Goal: Task Accomplishment & Management: Complete application form

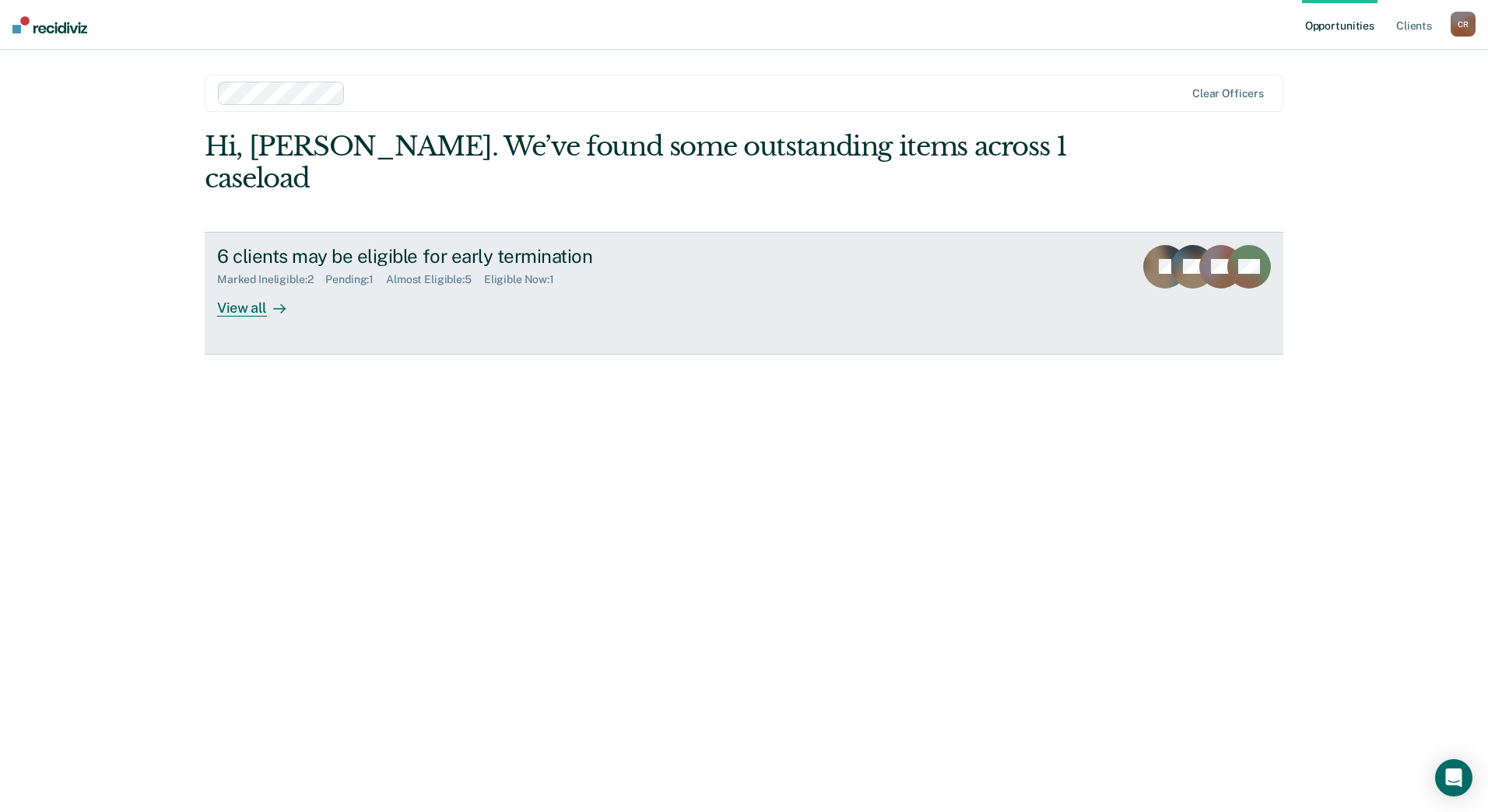
click at [796, 269] on div "6 clients may be eligible for early termination Marked Ineligible : 2 Pending :…" at bounding box center [509, 281] width 584 height 72
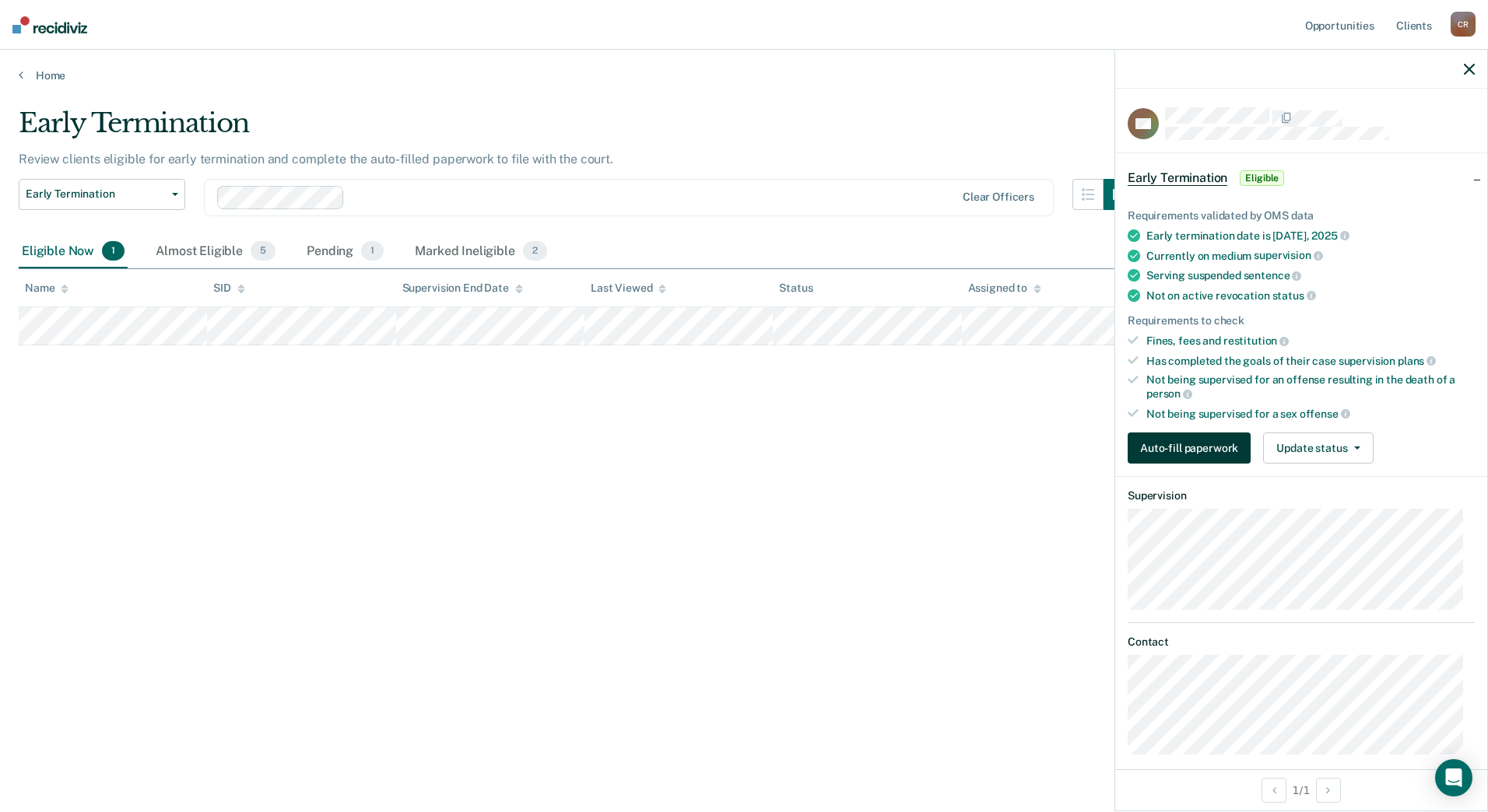
click at [1171, 459] on button "Auto-fill paperwork" at bounding box center [1189, 447] width 123 height 31
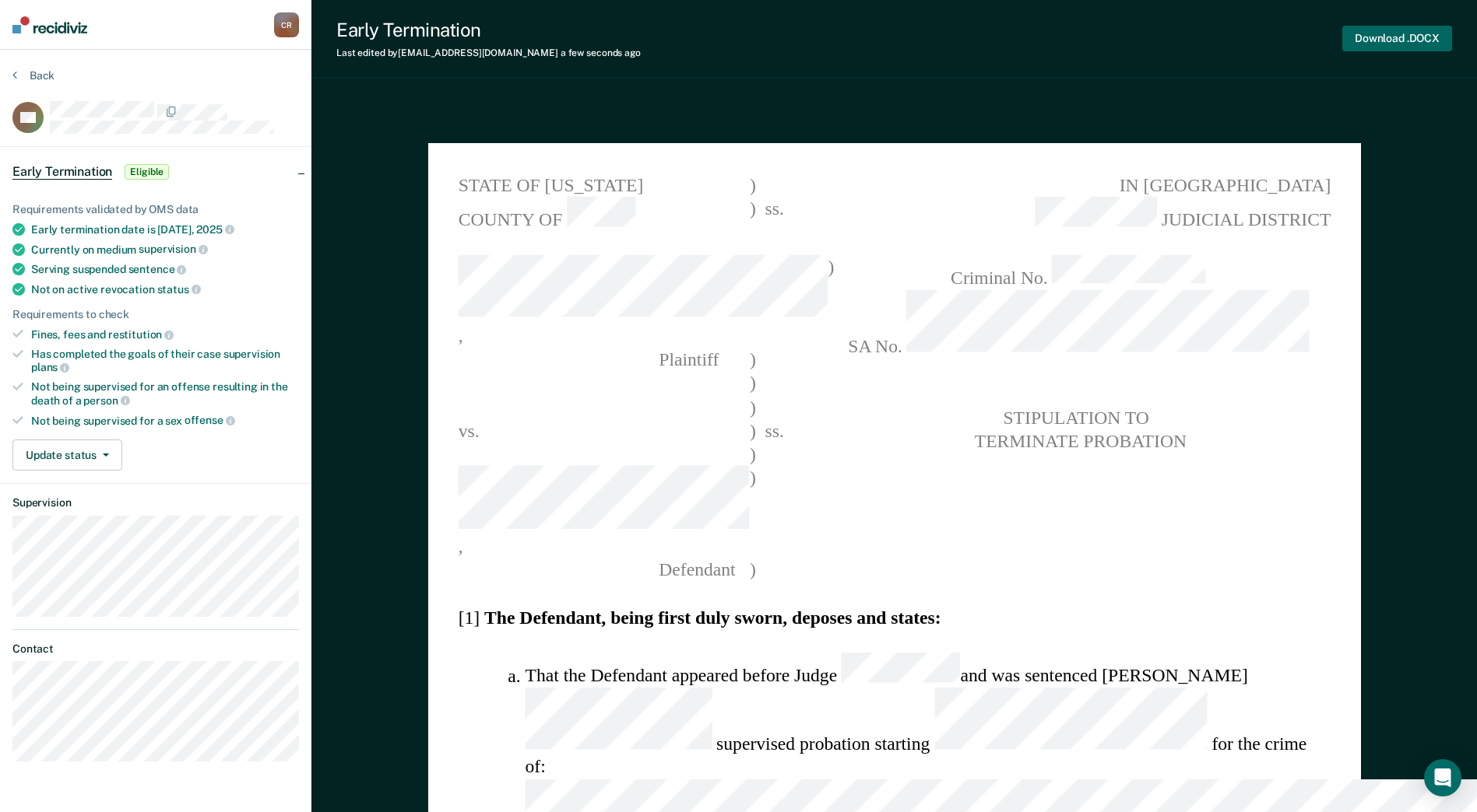
click at [1384, 35] on button "Download .DOCX" at bounding box center [1397, 37] width 110 height 25
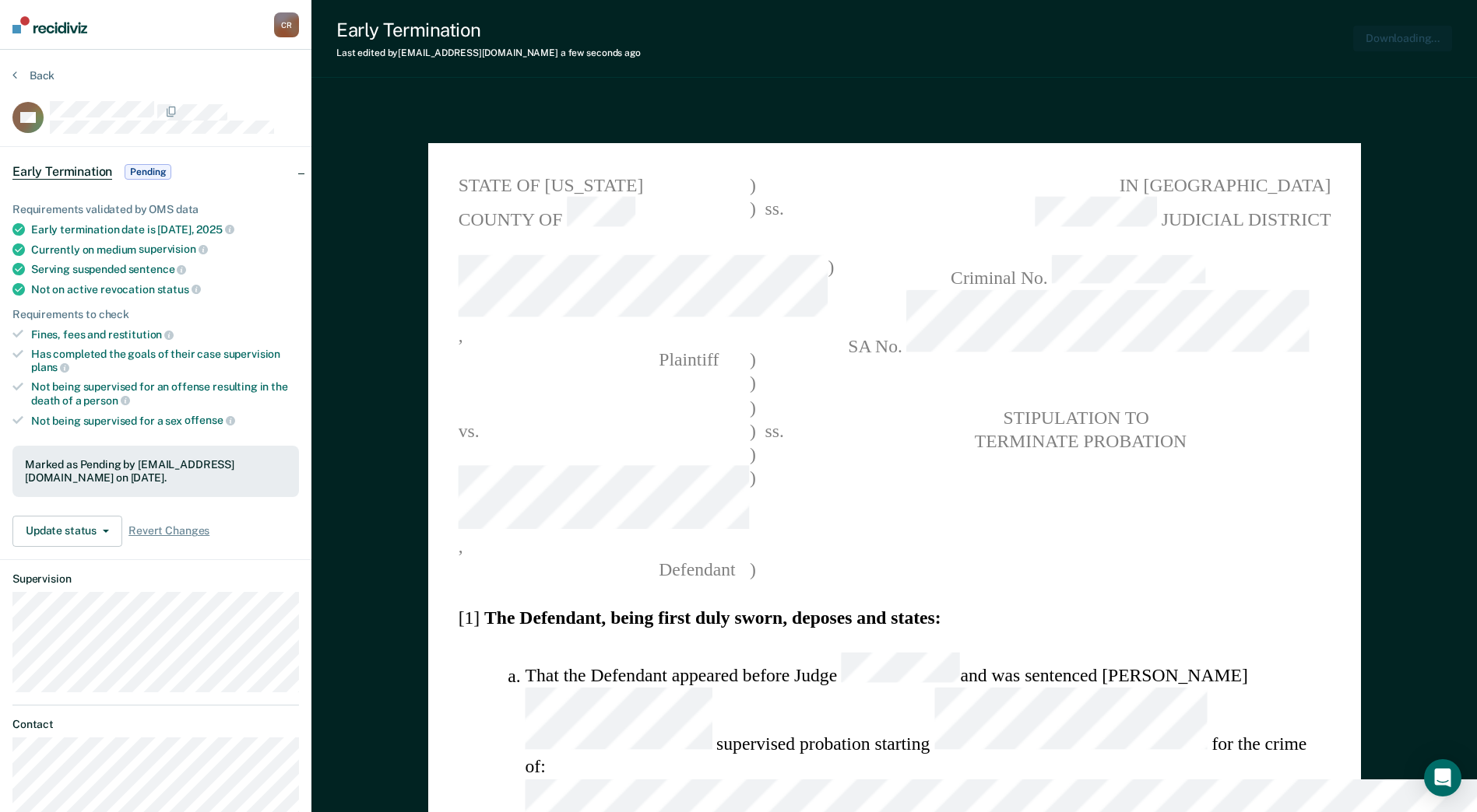
type textarea "x"
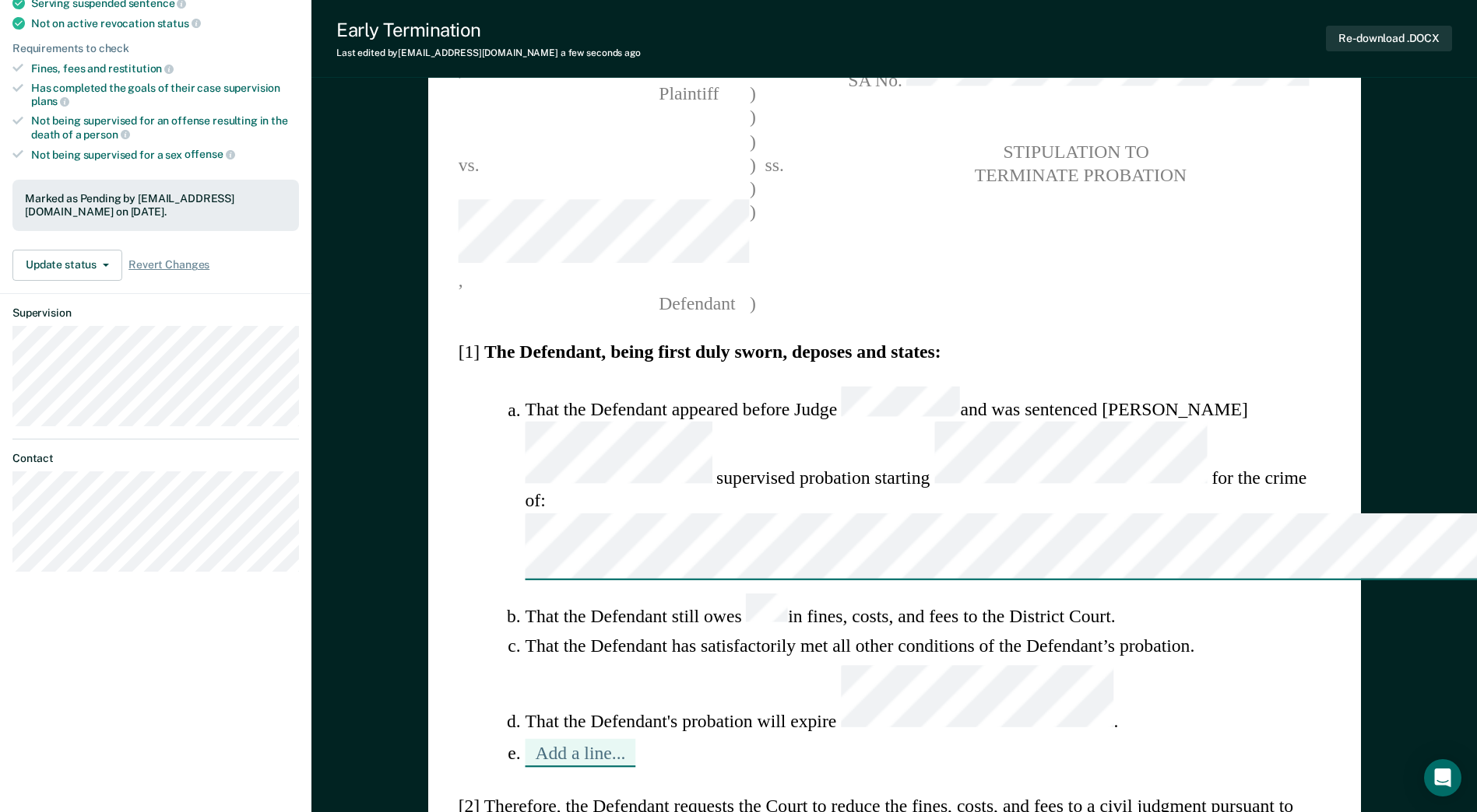
scroll to position [312, 0]
